Goal: Task Accomplishment & Management: Use online tool/utility

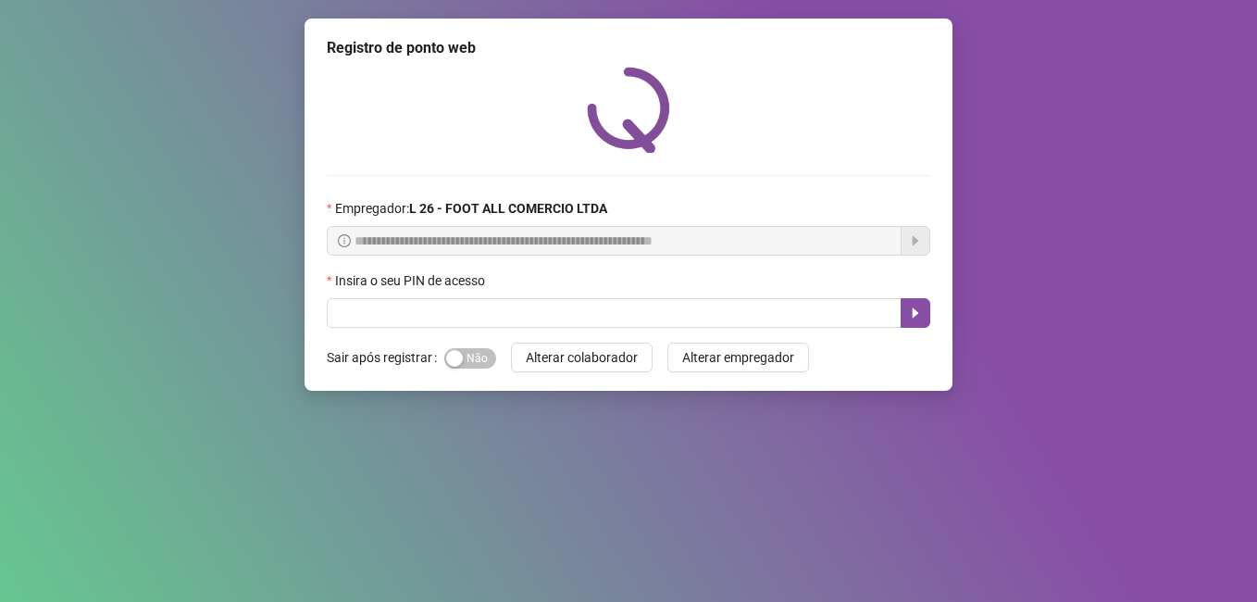
click at [472, 350] on span "Sim Não" at bounding box center [470, 358] width 52 height 20
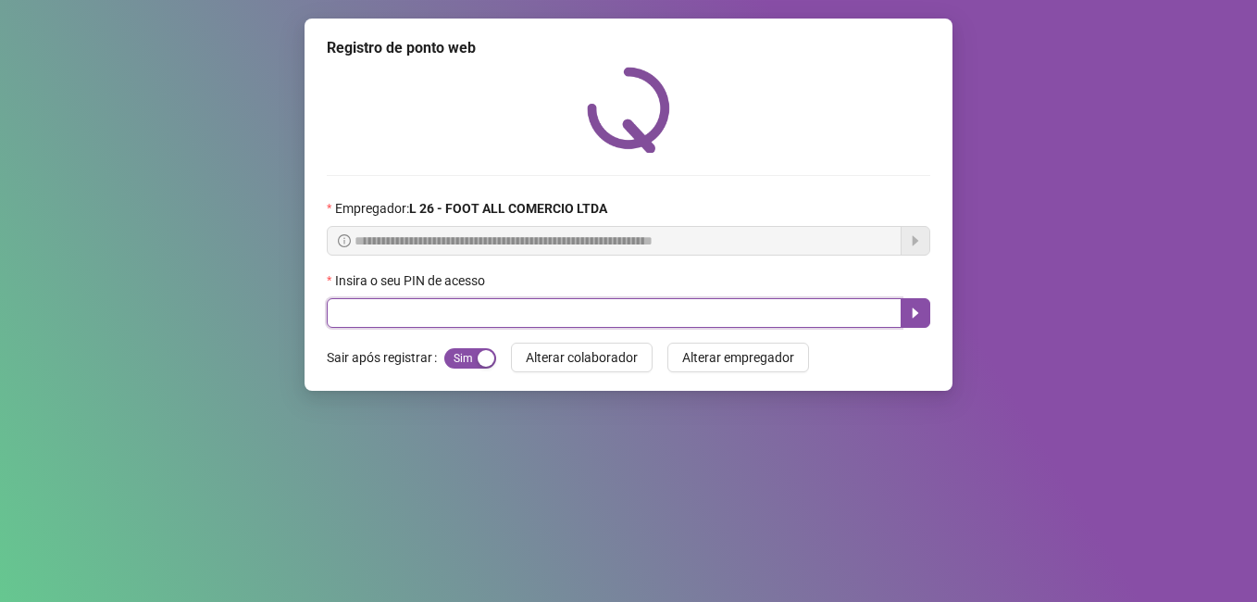
click at [510, 311] on input "text" at bounding box center [614, 313] width 575 height 30
type input "*****"
click at [913, 310] on icon "caret-right" at bounding box center [916, 313] width 6 height 10
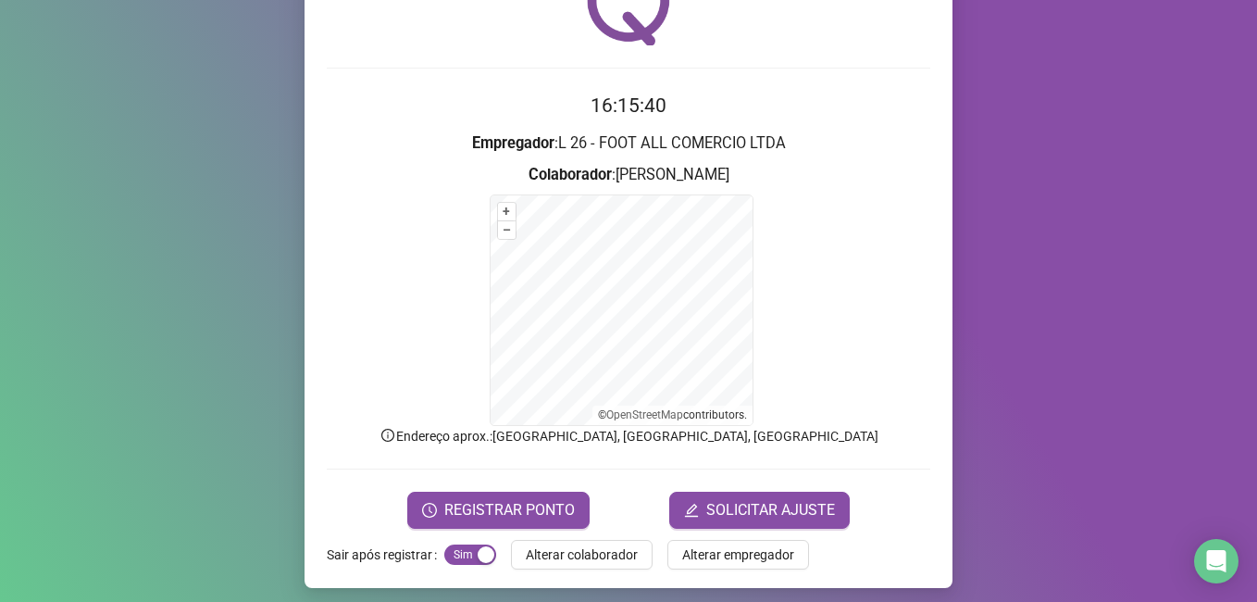
scroll to position [116, 0]
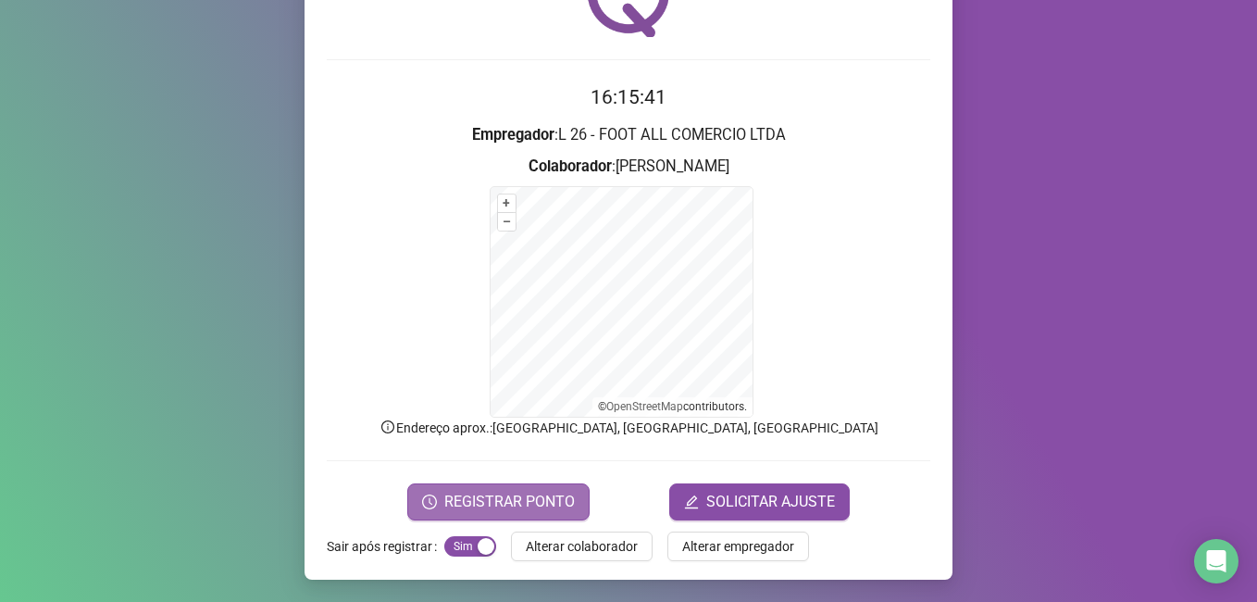
click at [547, 505] on span "REGISTRAR PONTO" at bounding box center [509, 502] width 131 height 22
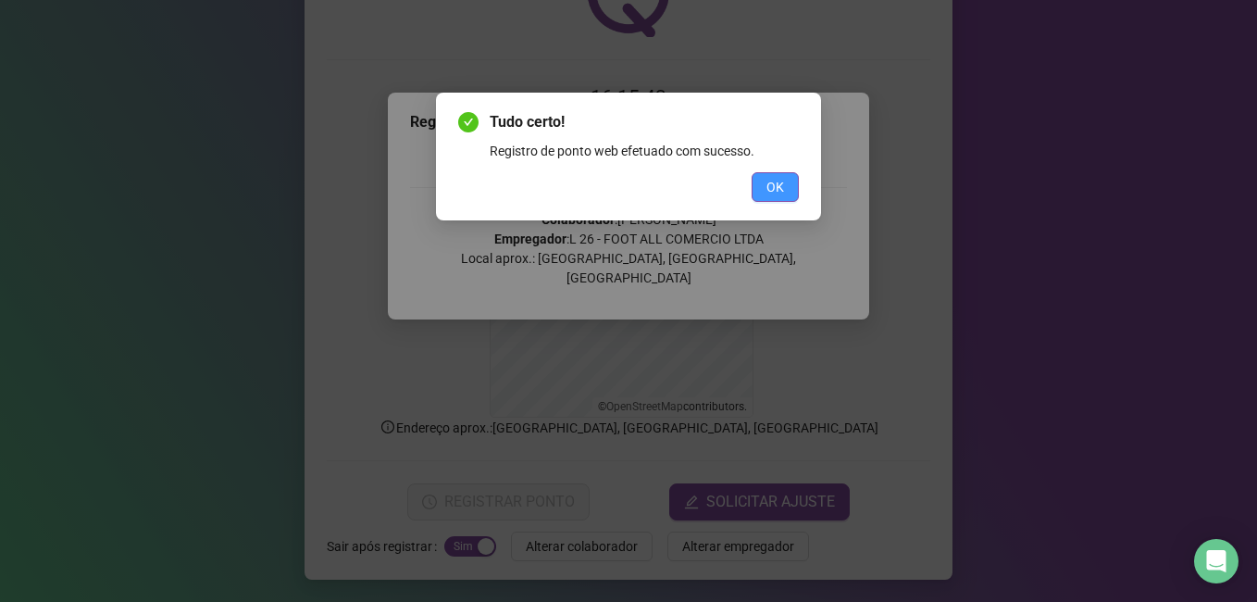
click at [777, 181] on span "OK" at bounding box center [775, 187] width 18 height 20
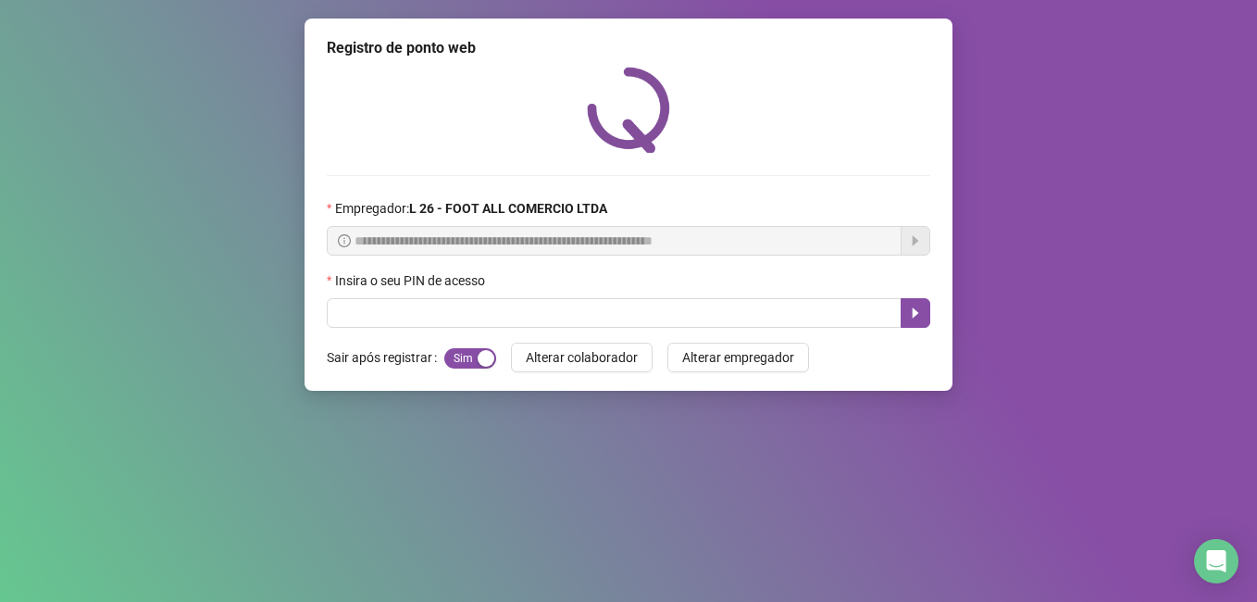
scroll to position [0, 0]
